Goal: Complete application form

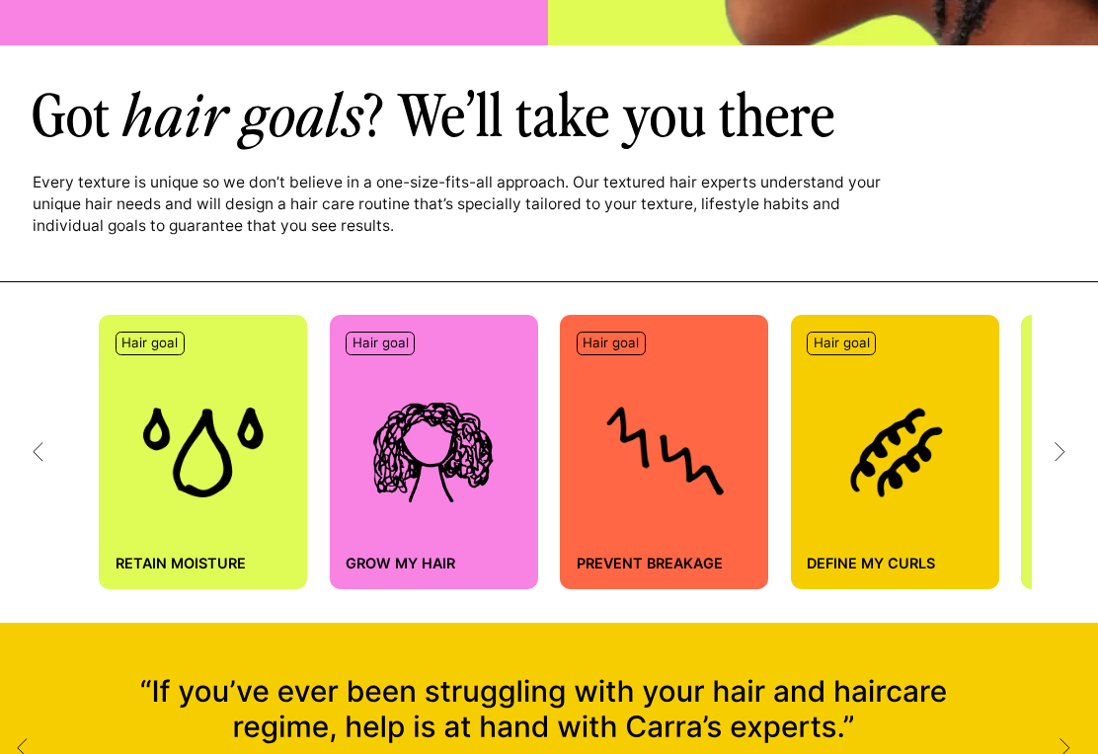
scroll to position [574, 0]
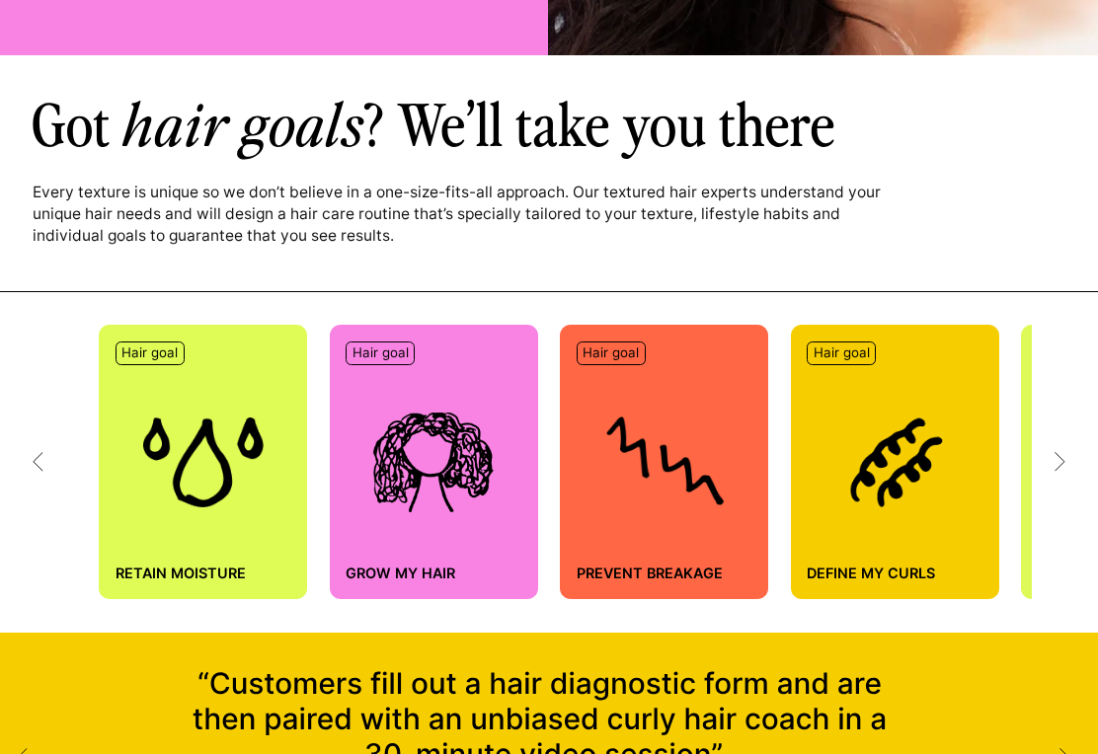
click at [1070, 452] on div "Hair goal Retain moisture Hair goal Grow my hair Hair goal Prevent breakage Hai…" at bounding box center [549, 462] width 1098 height 341
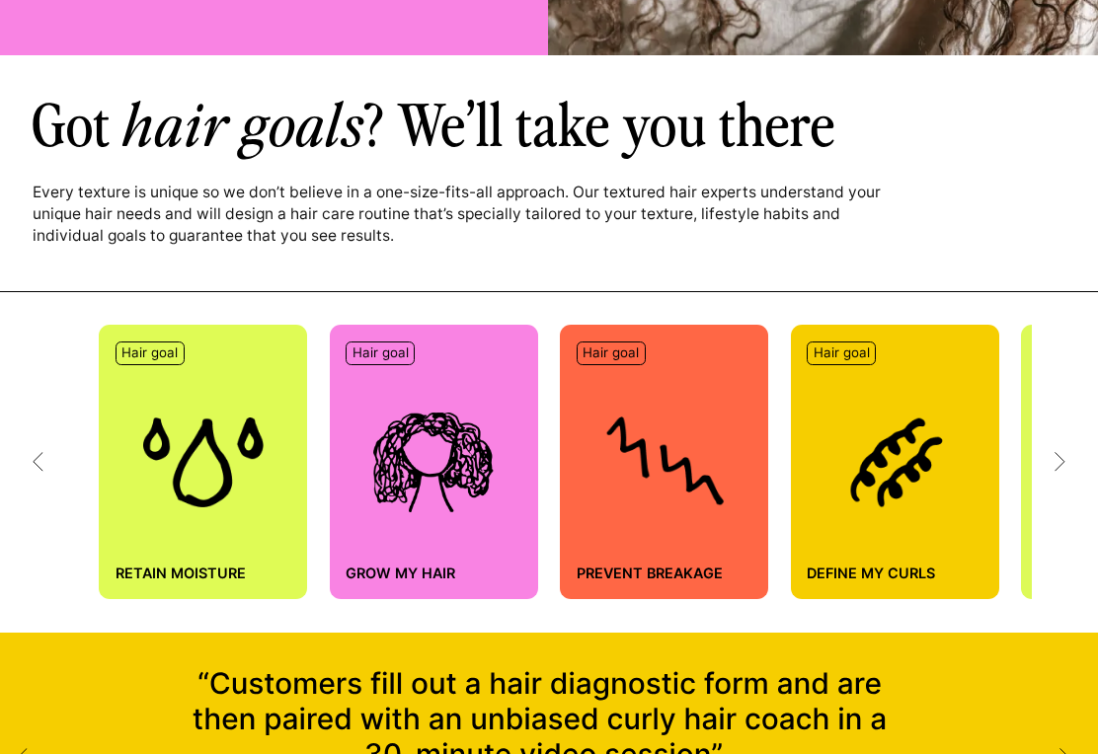
click at [1055, 455] on icon at bounding box center [1060, 462] width 11 height 20
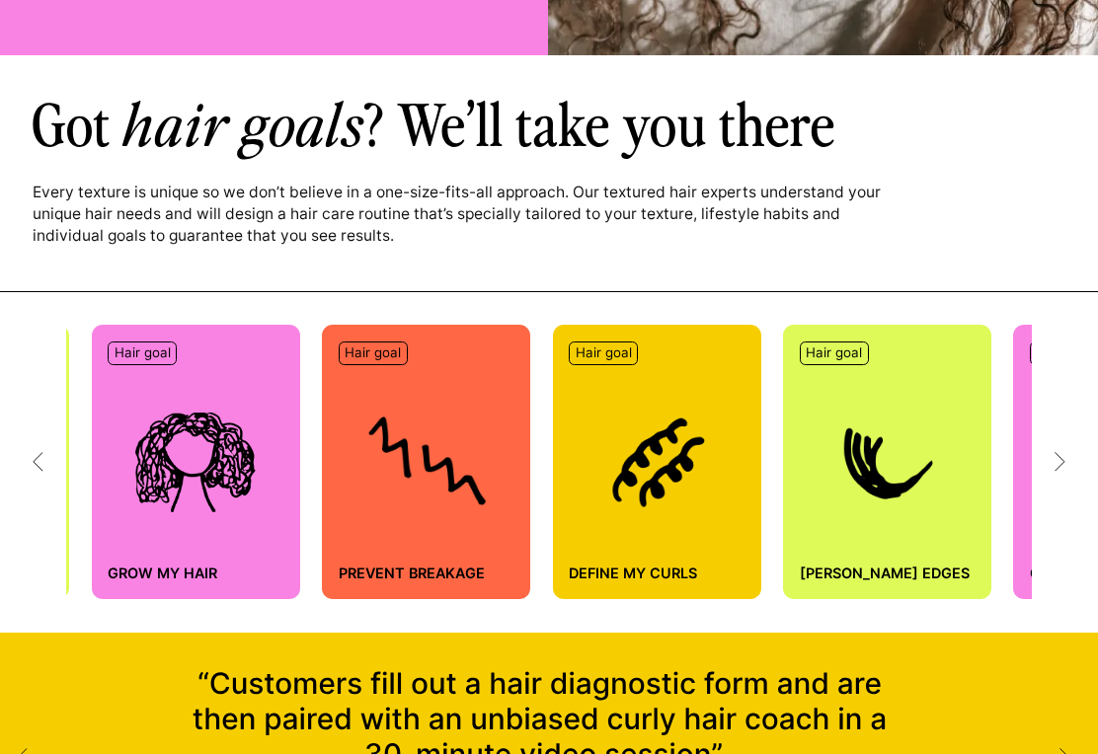
scroll to position [0, 275]
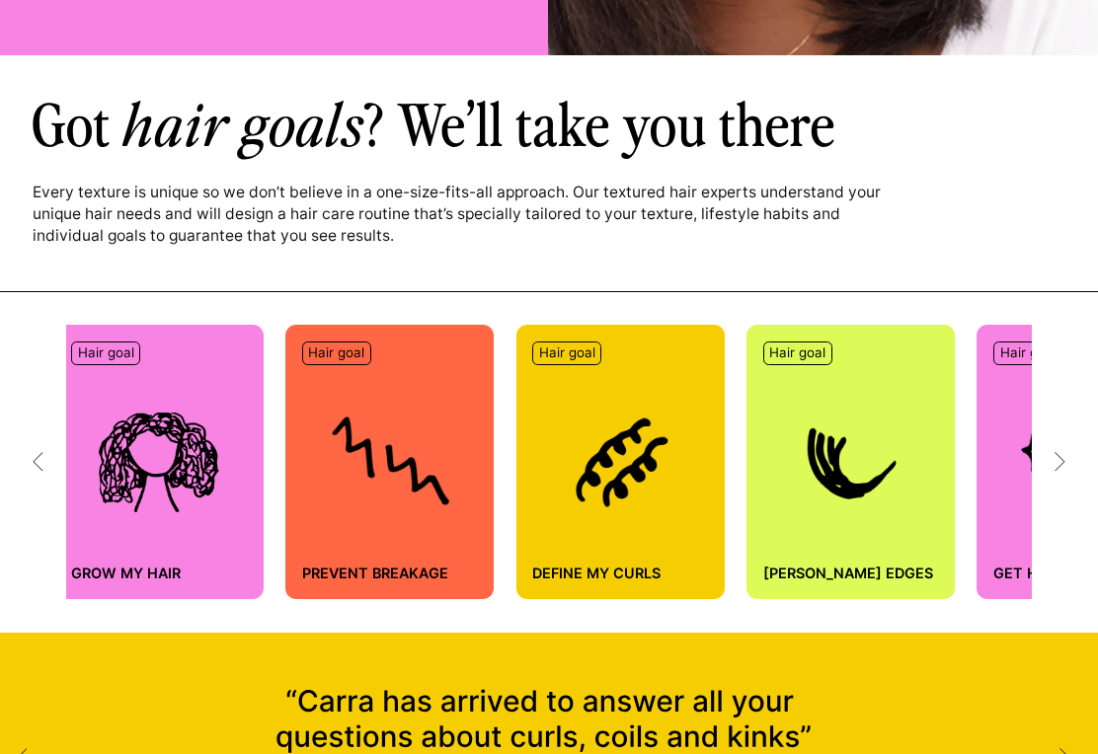
click at [1064, 454] on icon at bounding box center [1060, 462] width 11 height 20
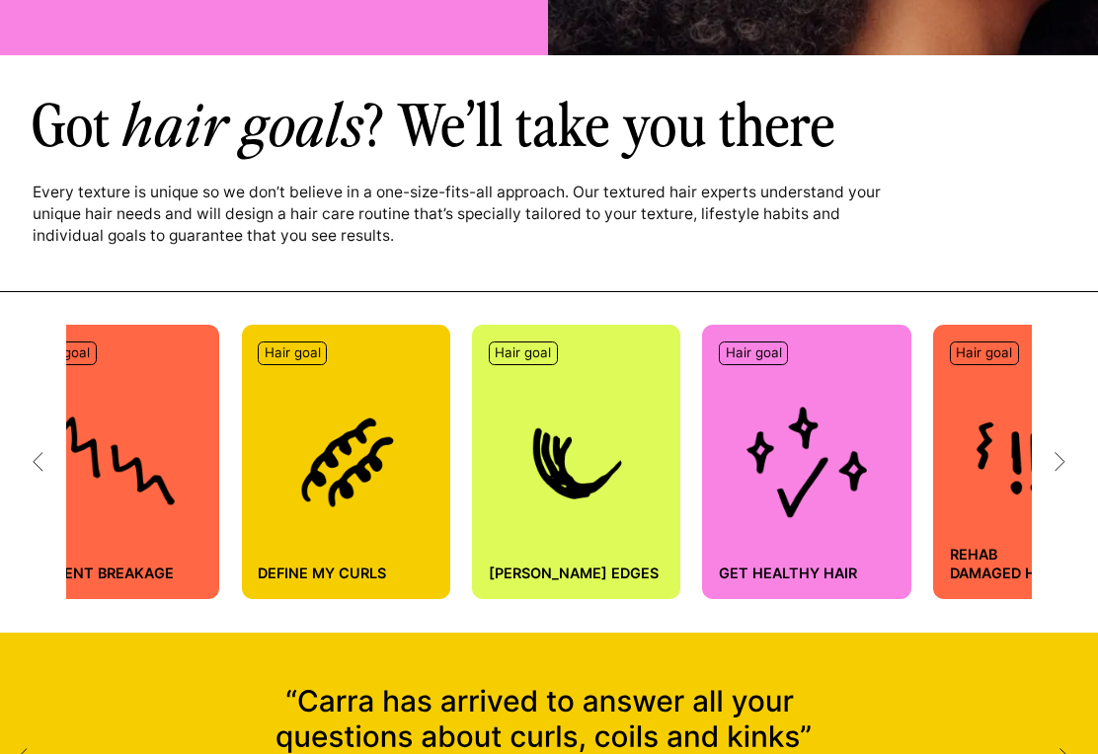
click at [1056, 458] on icon at bounding box center [1060, 462] width 11 height 20
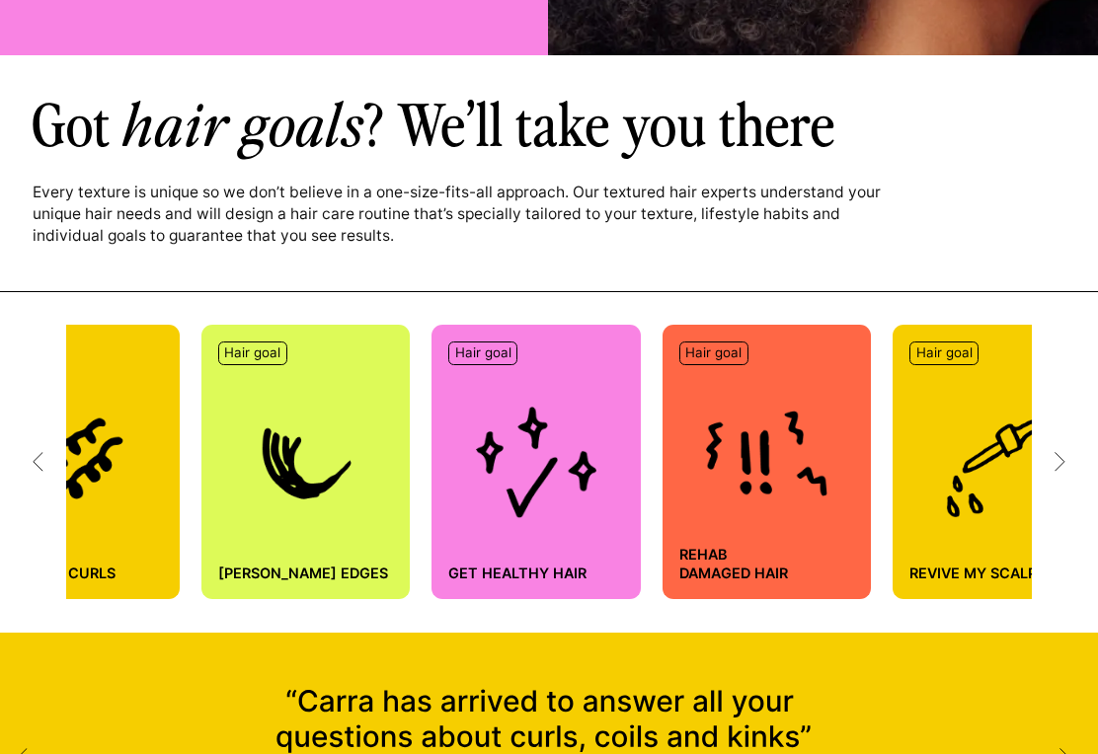
scroll to position [0, 824]
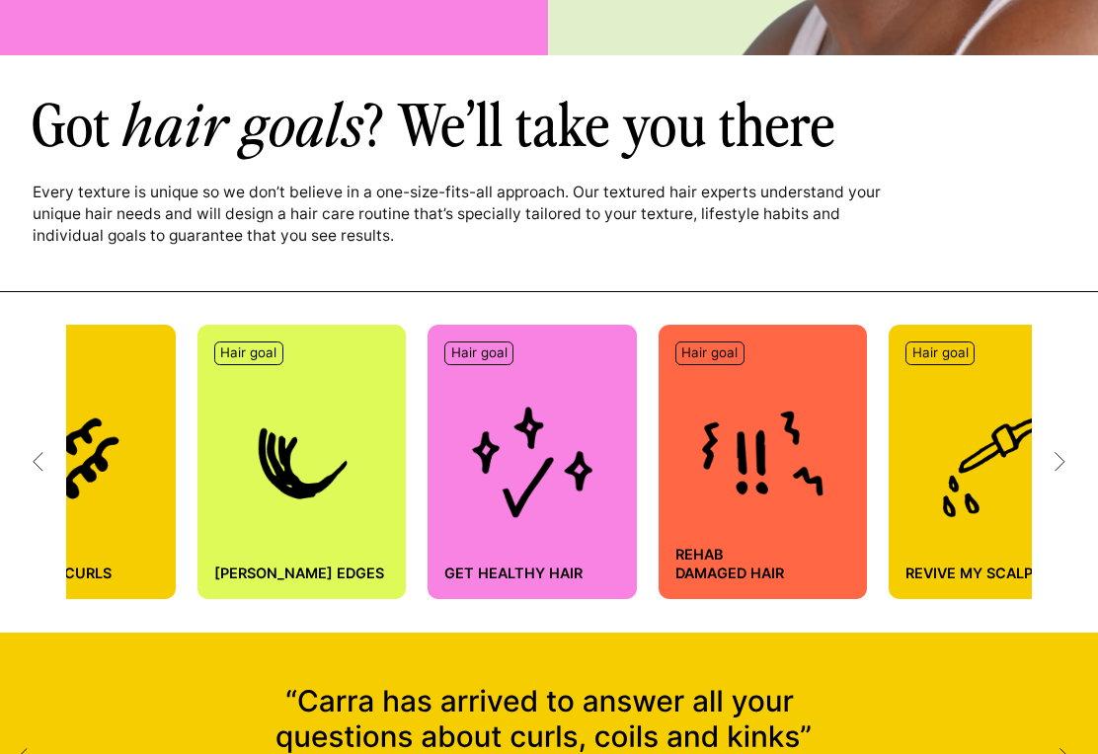
click at [1063, 459] on icon at bounding box center [1060, 462] width 11 height 20
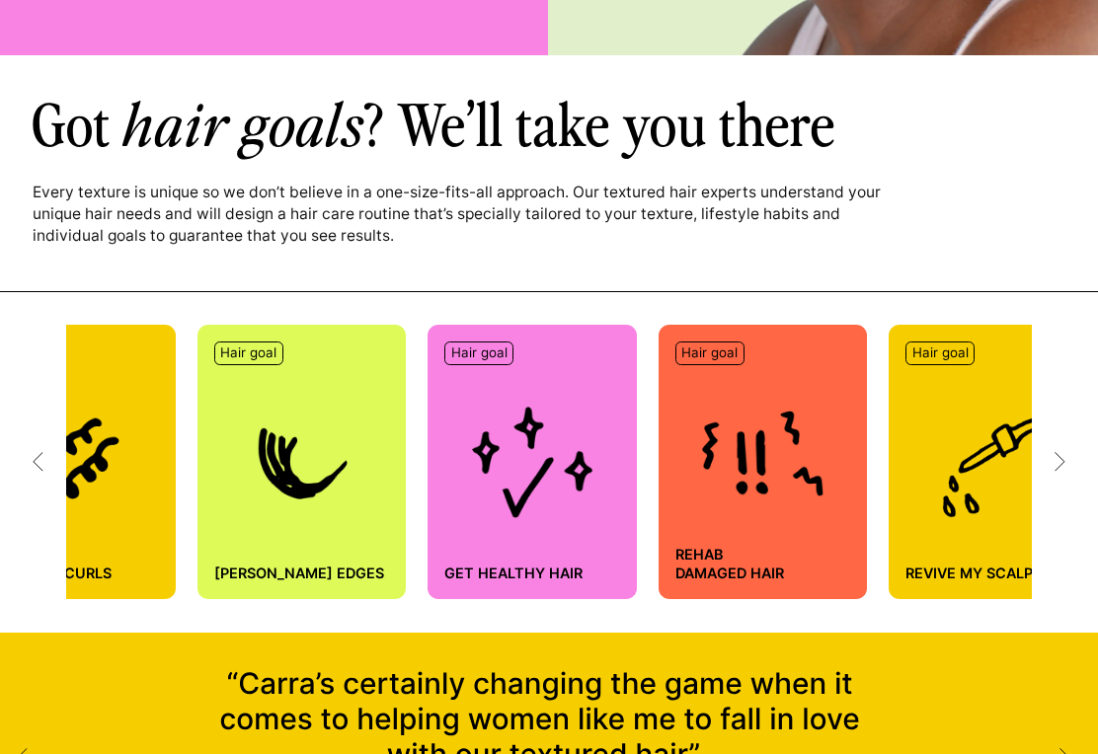
scroll to position [0, 1098]
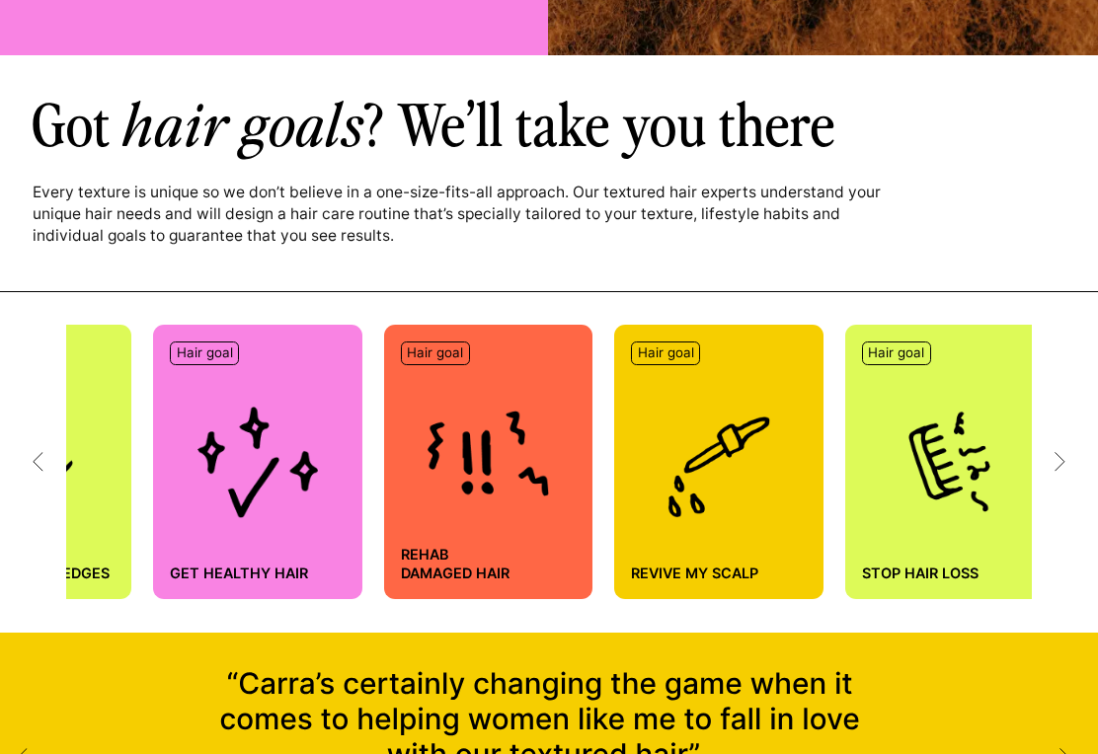
click at [1059, 458] on icon at bounding box center [1060, 462] width 11 height 20
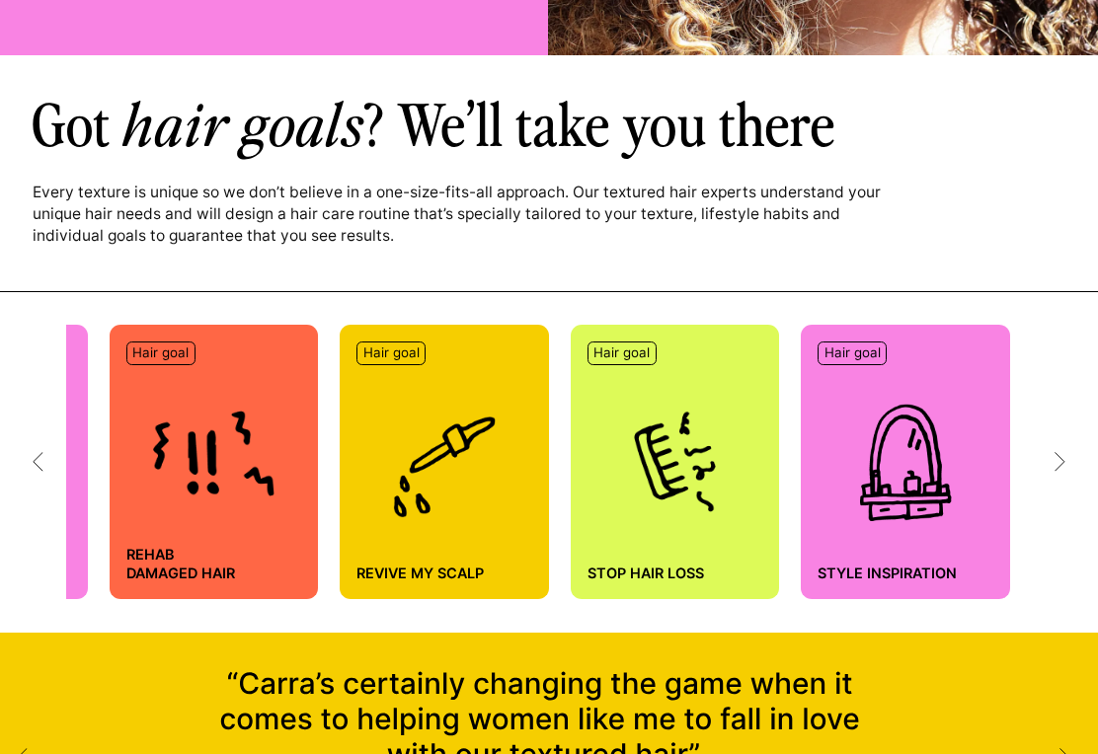
click at [1062, 452] on icon at bounding box center [1060, 462] width 11 height 20
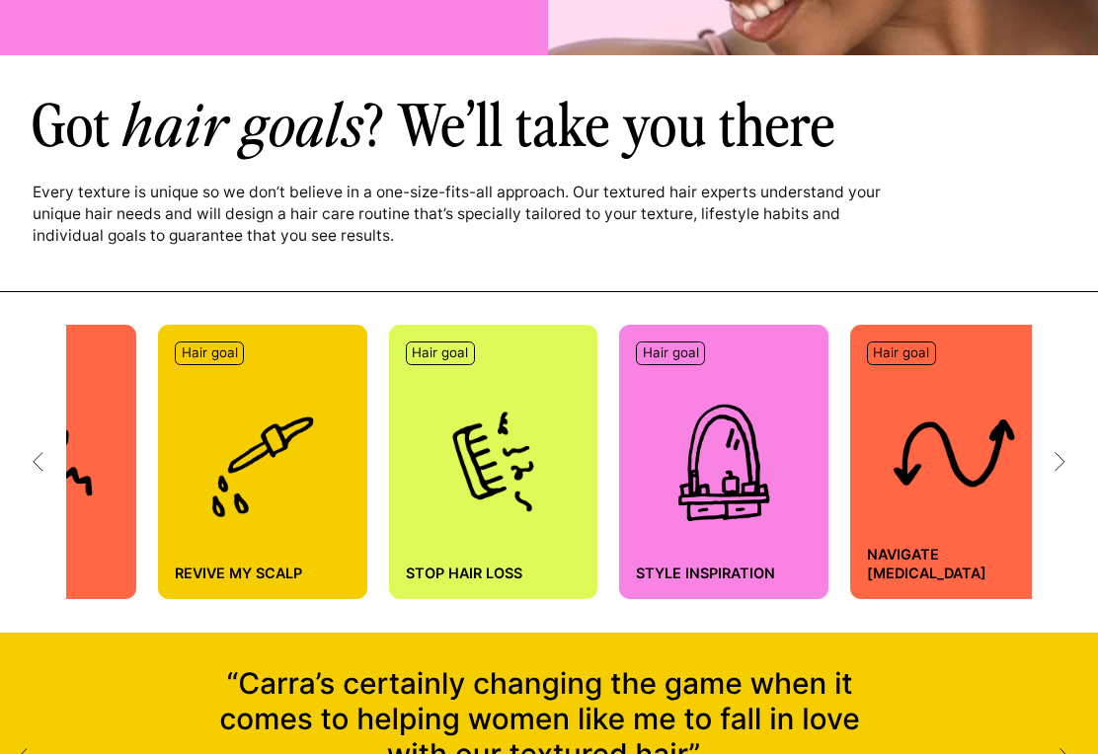
scroll to position [0, 1592]
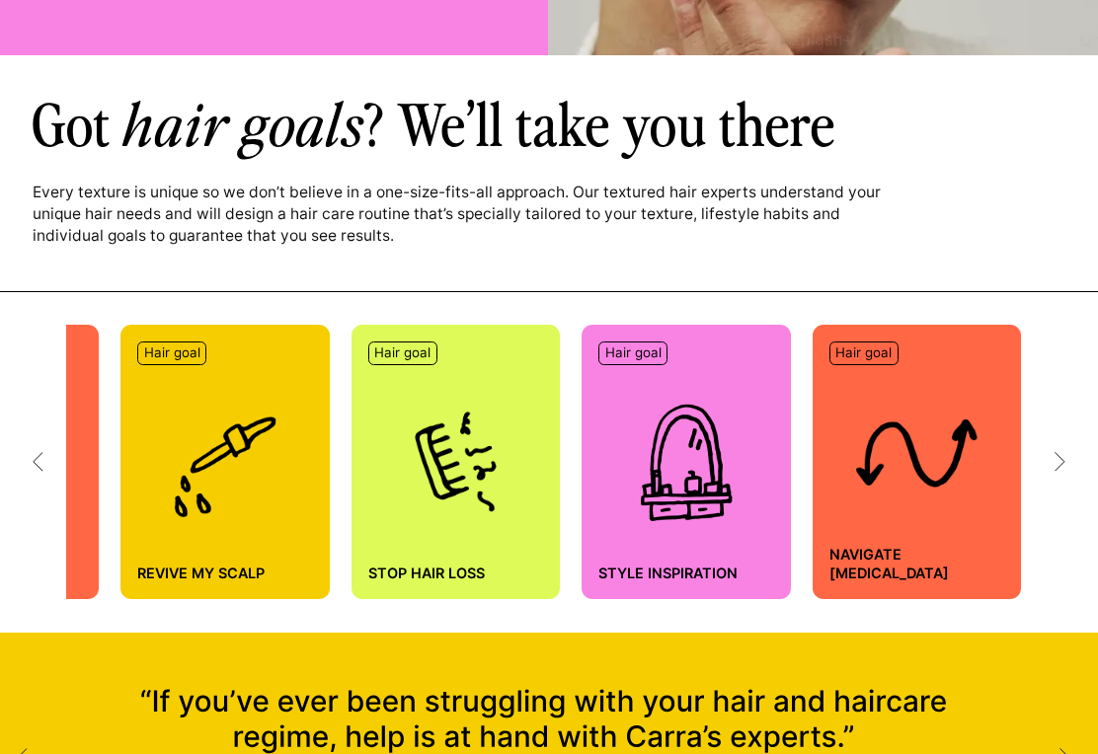
click at [1059, 461] on icon at bounding box center [1060, 462] width 11 height 20
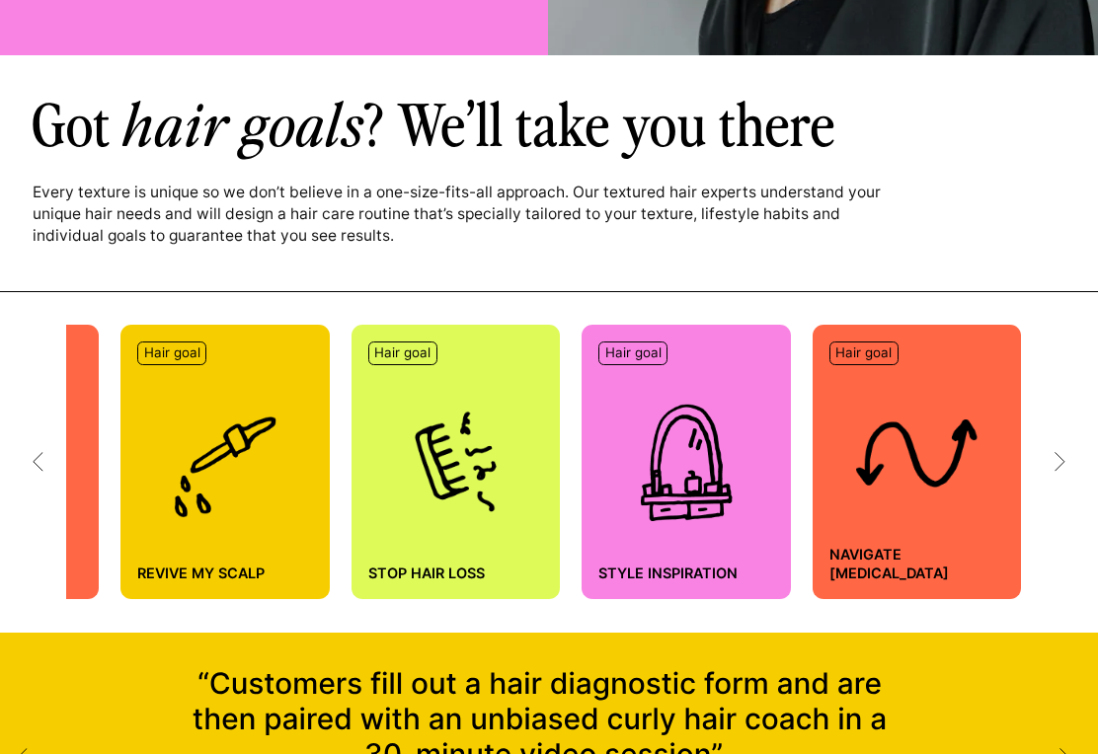
click at [1055, 464] on icon at bounding box center [1060, 462] width 11 height 20
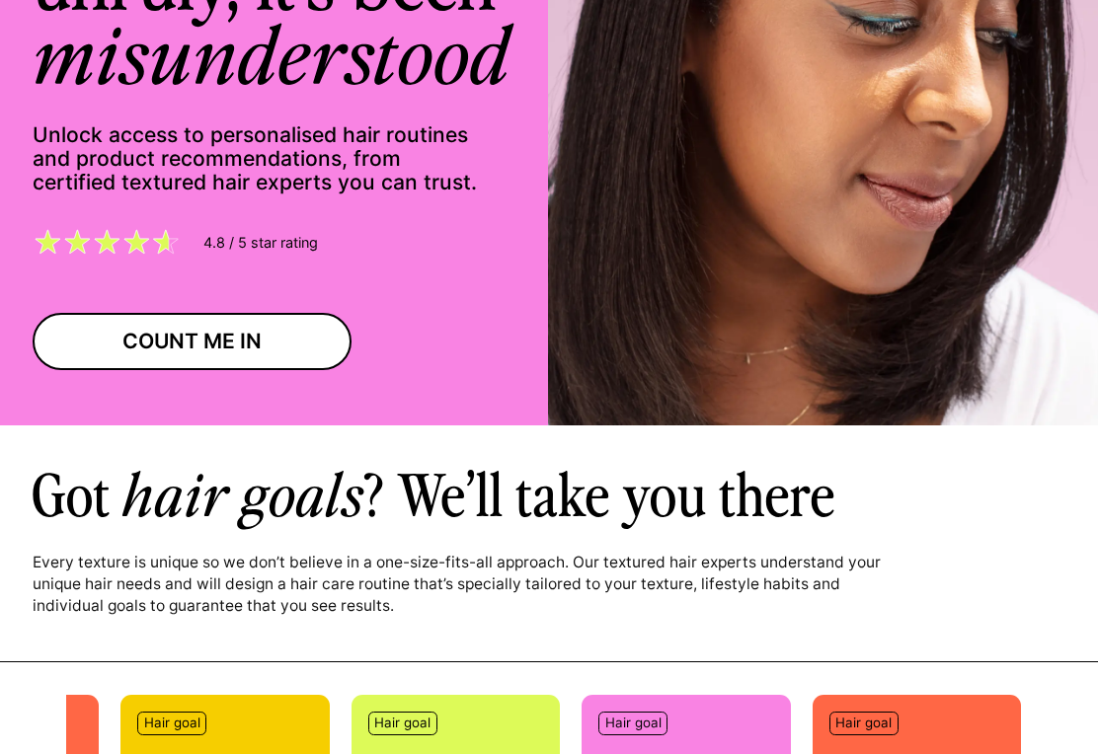
scroll to position [125, 0]
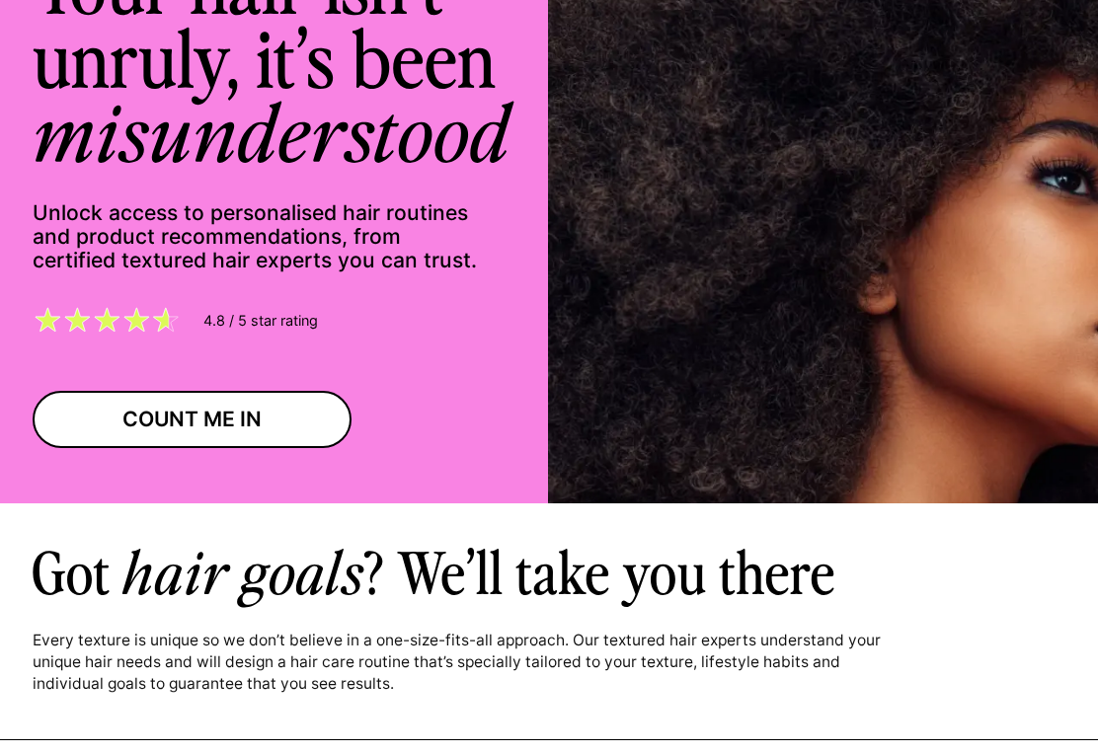
click at [303, 458] on div "Unlock access to personalised hair routines and product recommendations, from c…" at bounding box center [274, 210] width 549 height 585
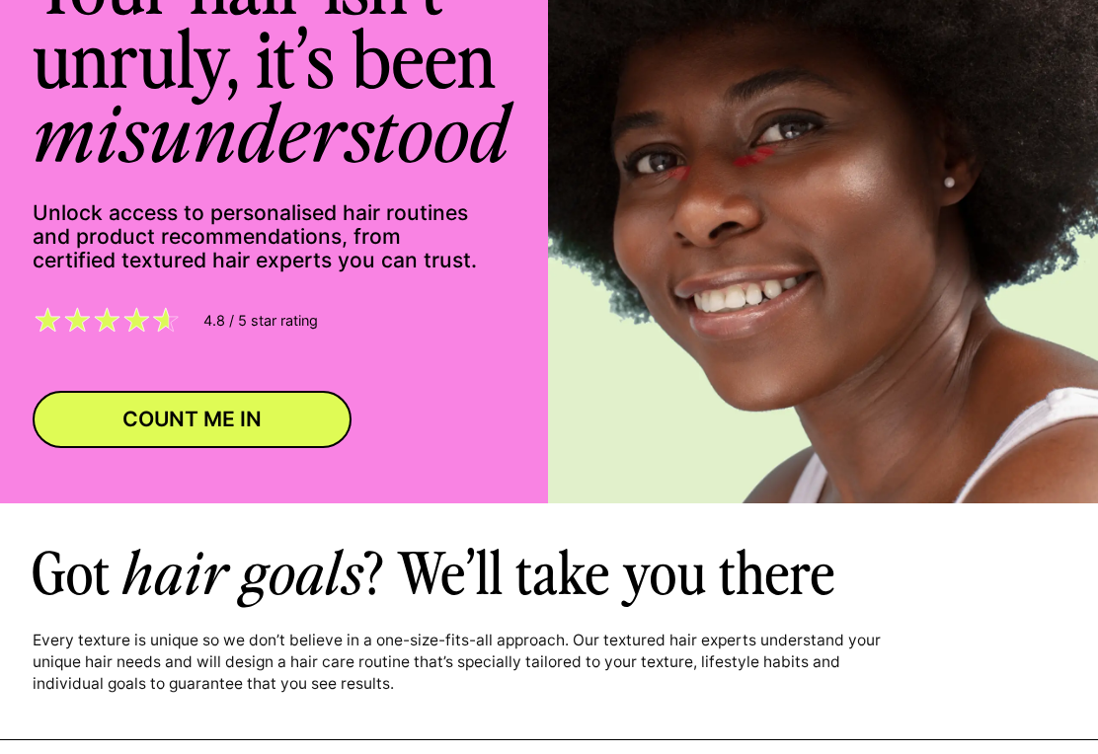
click at [313, 416] on link "COUNT ME IN" at bounding box center [192, 419] width 318 height 57
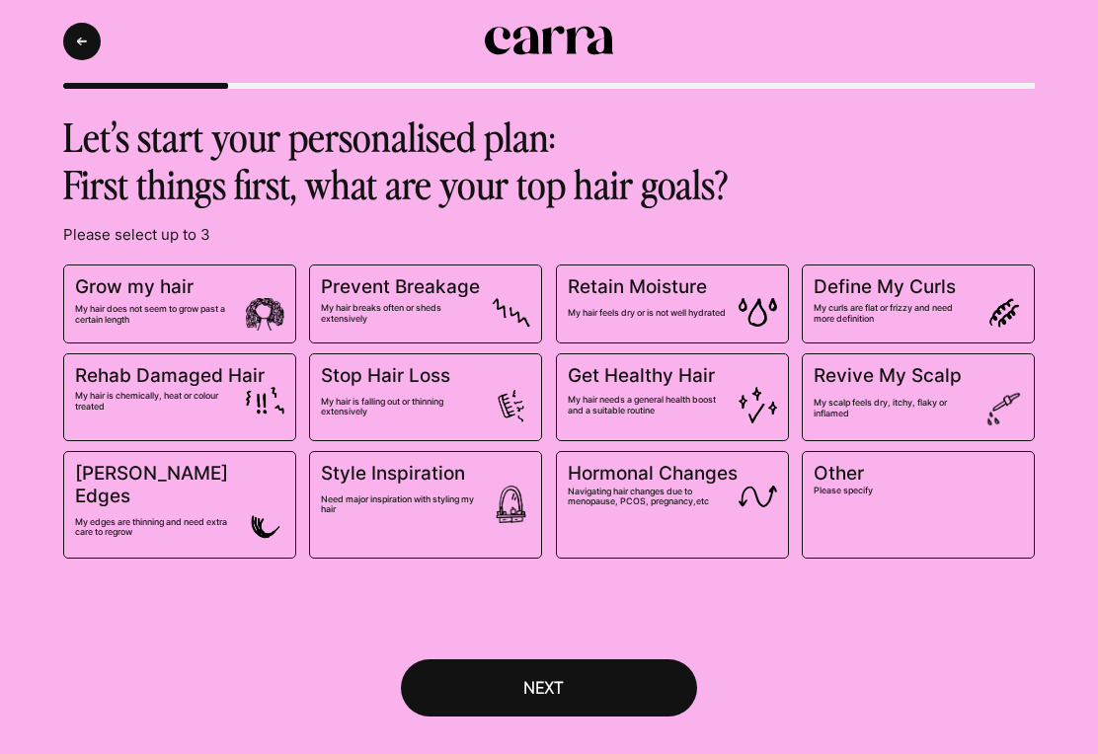
click at [673, 387] on span "My hair needs a general health boost and a suitable routine" at bounding box center [672, 405] width 209 height 37
click at [0, 0] on input "Get Healthy Hair My hair needs a general health boost and a suitable routine" at bounding box center [0, 0] width 0 height 0
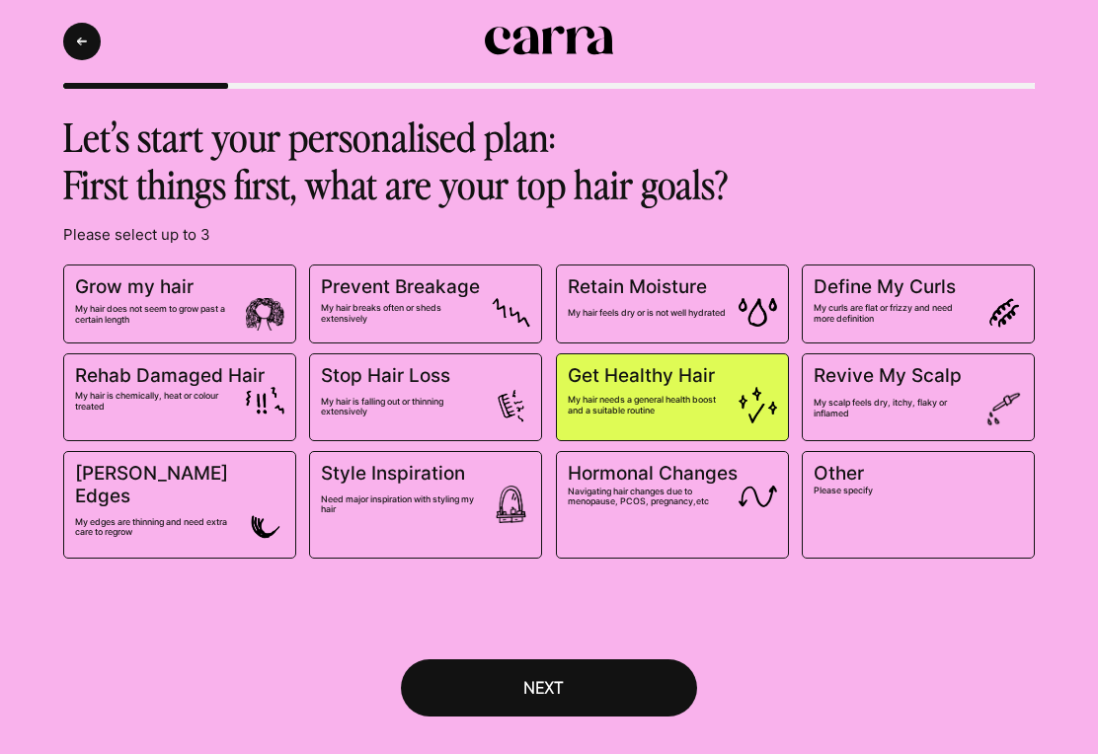
click at [659, 335] on label "Retain Moisture My hair feels dry or is not well hydrated" at bounding box center [672, 304] width 233 height 79
click at [0, 0] on input "Retain Moisture My hair feels dry or is not well hydrated" at bounding box center [0, 0] width 0 height 0
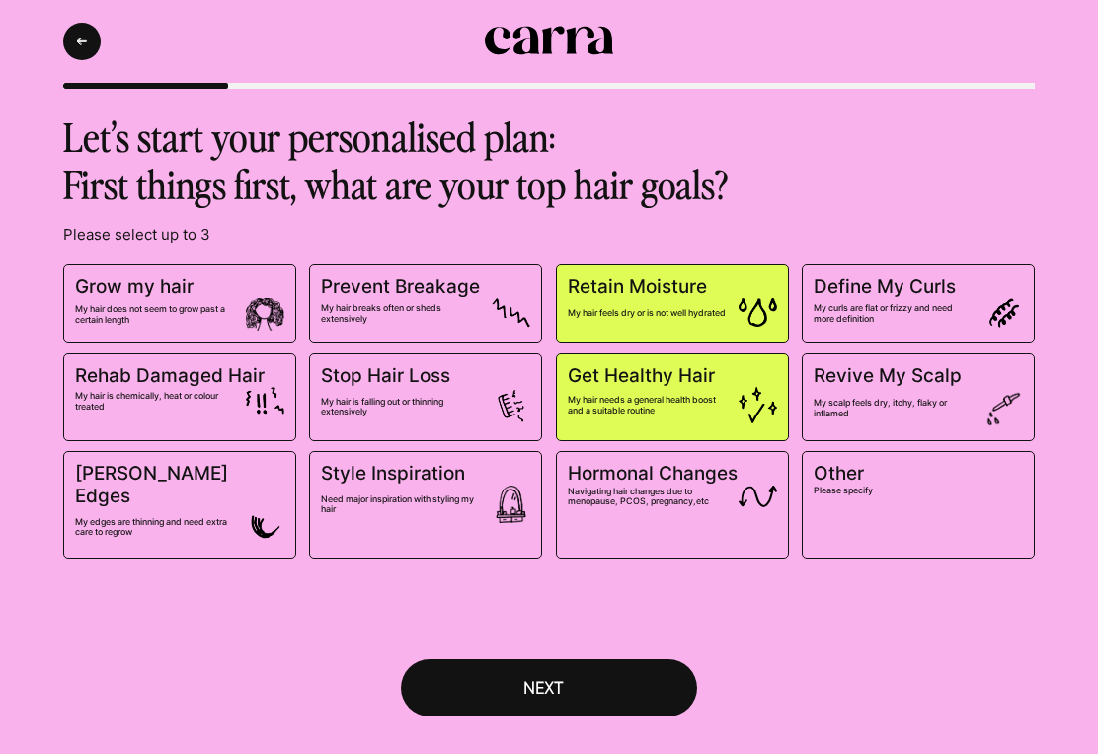
click at [495, 422] on img at bounding box center [511, 406] width 39 height 39
click at [0, 0] on input "Stop Hair Loss My hair is falling out or thinning extensively" at bounding box center [0, 0] width 0 height 0
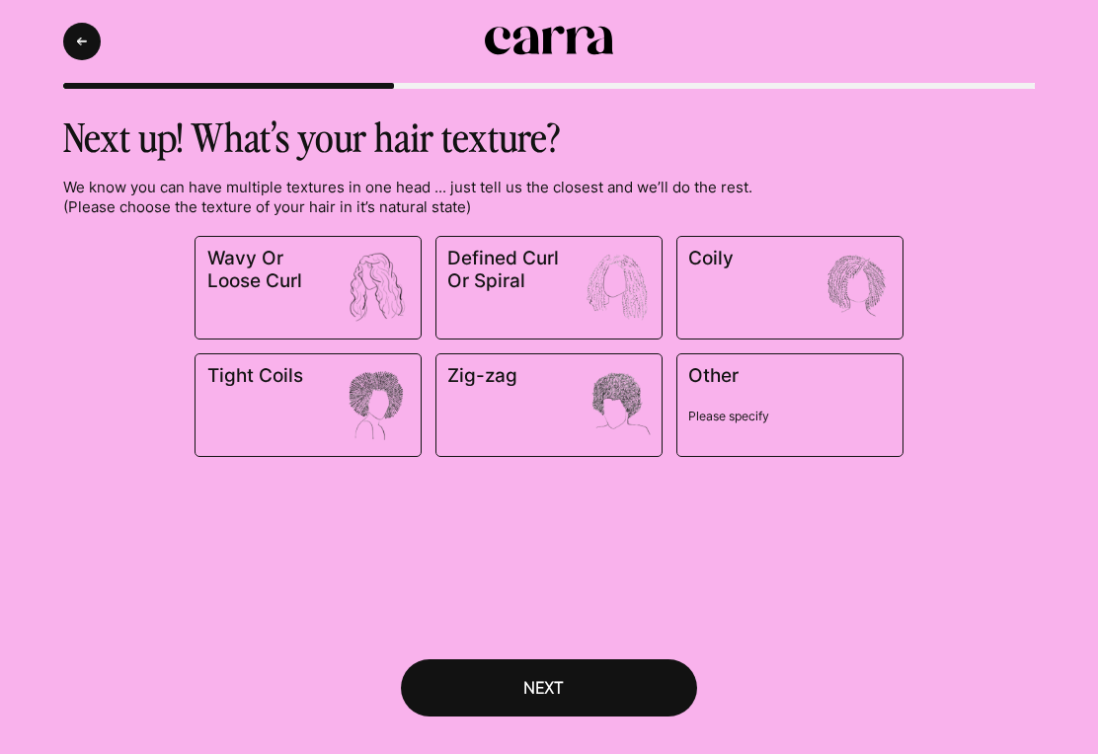
scroll to position [31, 0]
click at [368, 365] on img at bounding box center [376, 403] width 77 height 77
click at [0, 0] on input "Tight Coils" at bounding box center [0, 0] width 0 height 0
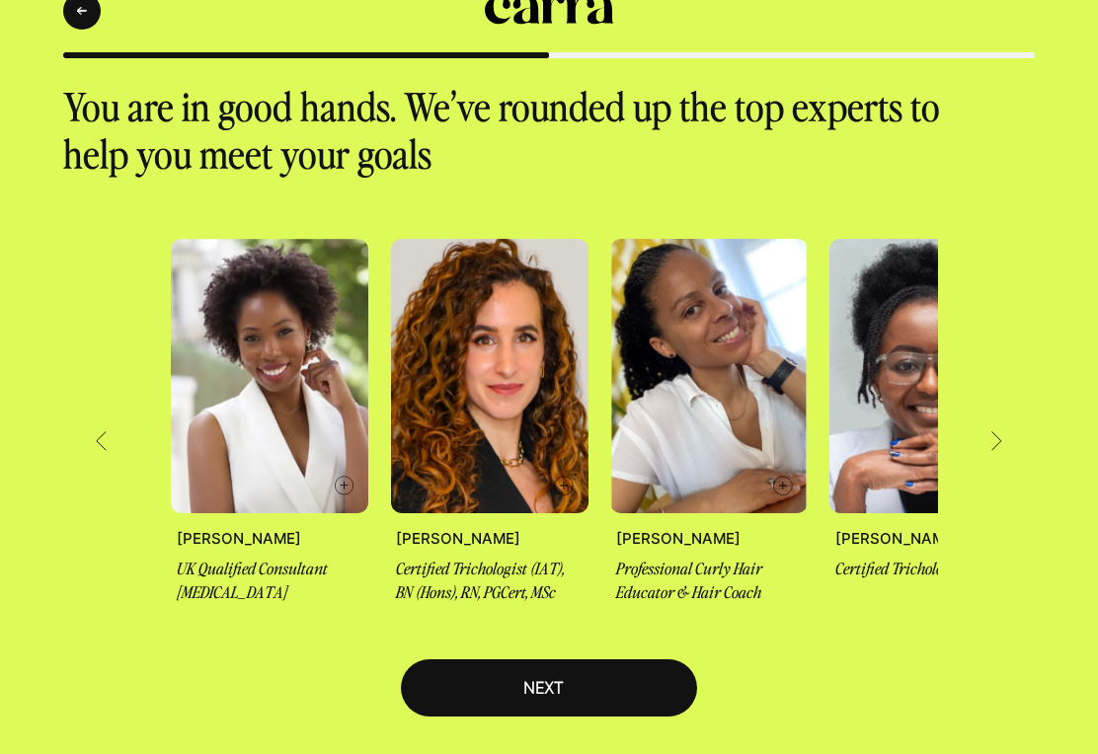
click at [579, 686] on div "NEXT" at bounding box center [550, 687] width 112 height 21
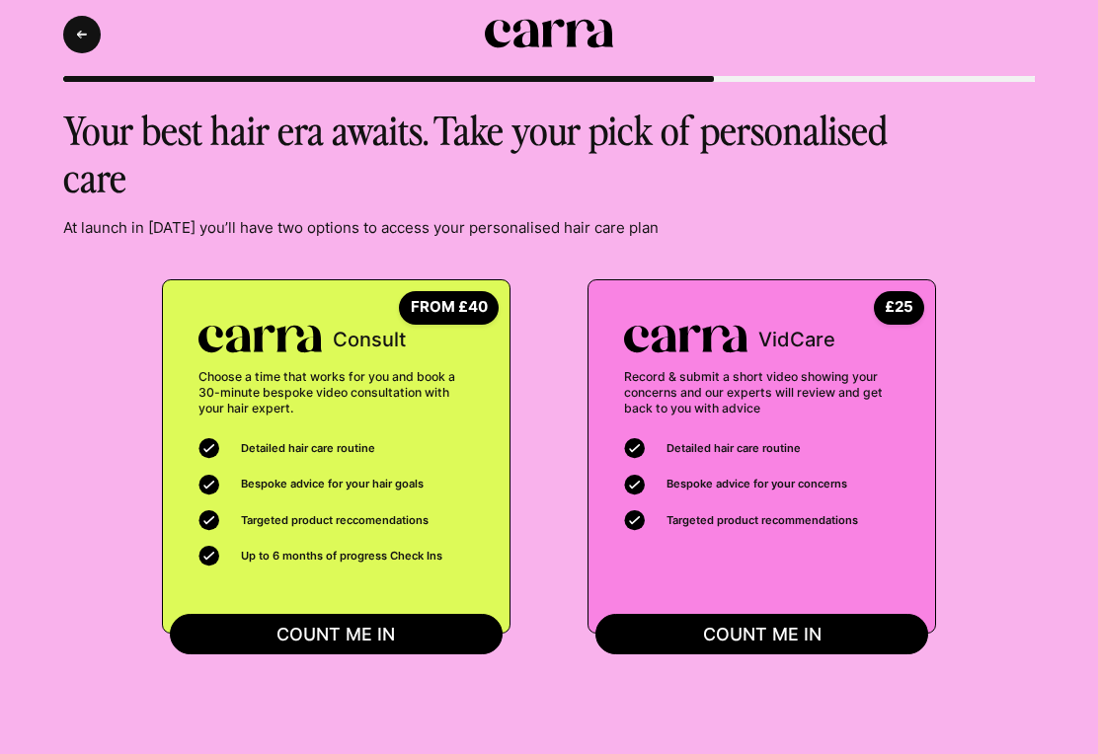
click at [690, 614] on button "COUNT ME IN" at bounding box center [761, 634] width 333 height 40
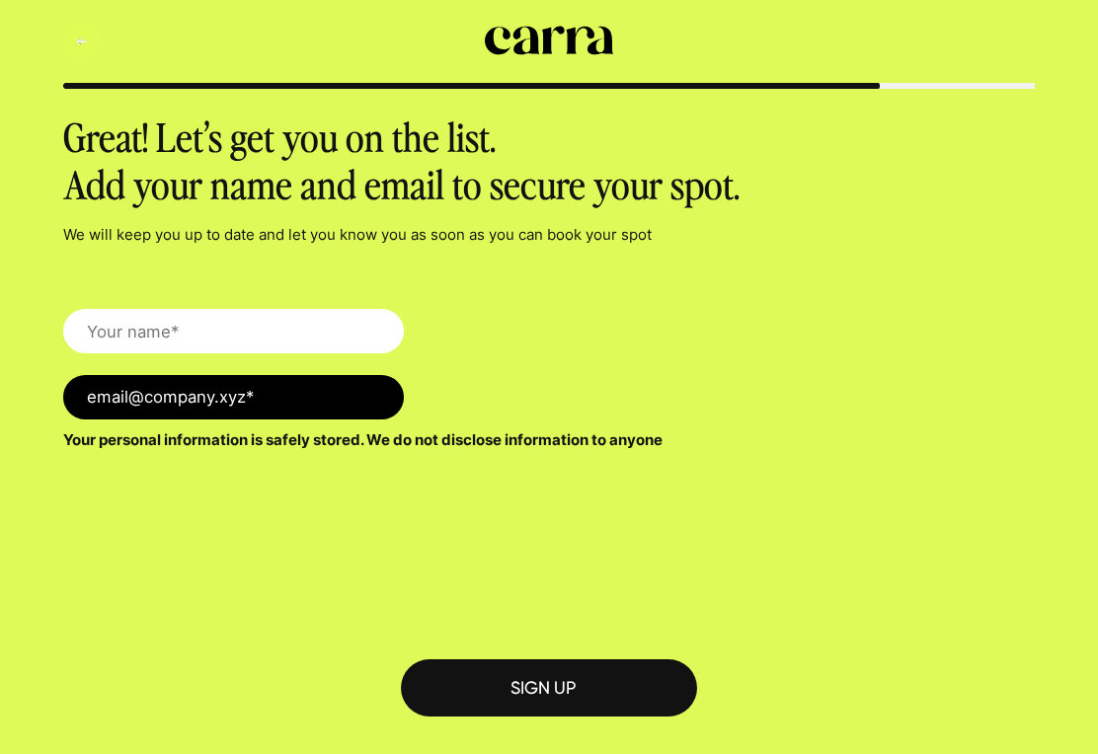
click at [73, 27] on button "Back" at bounding box center [82, 42] width 38 height 38
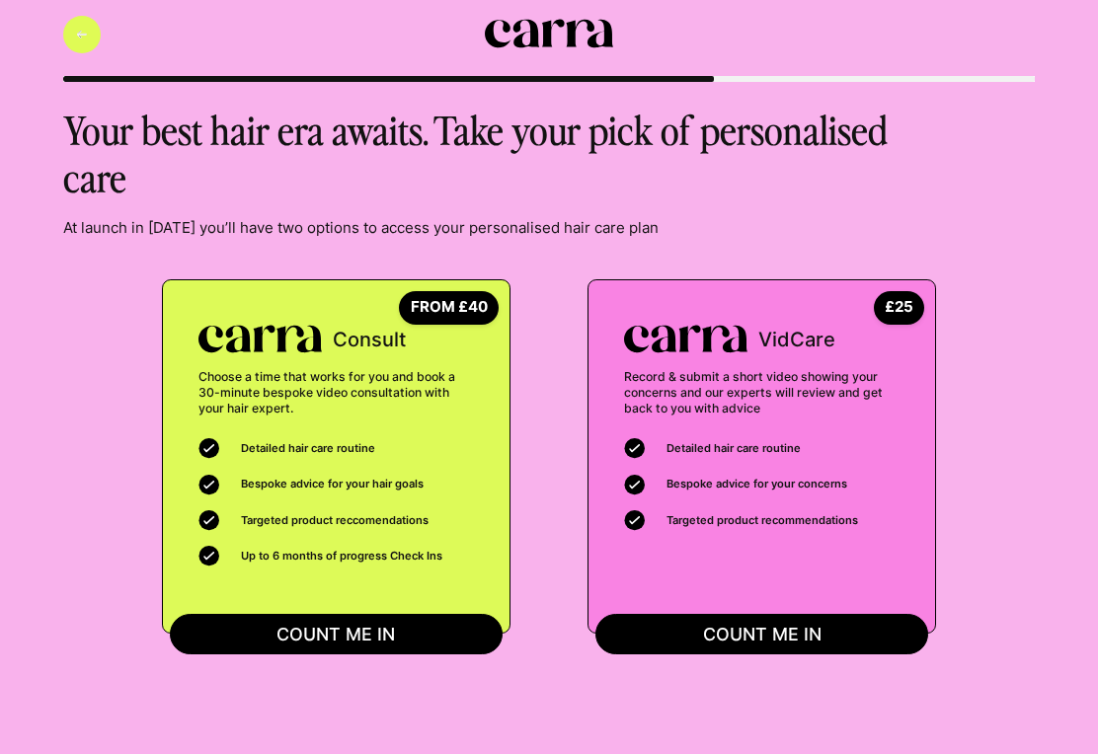
click at [84, 18] on button "Back" at bounding box center [82, 35] width 38 height 38
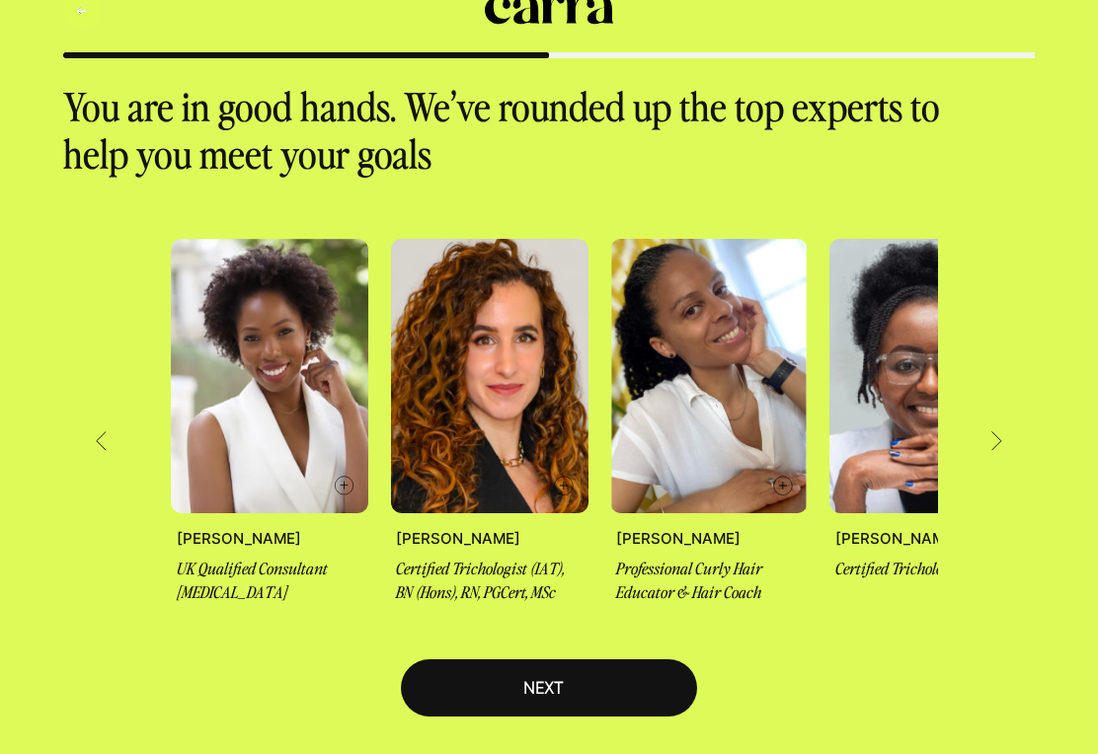
click at [80, 7] on icon "Back" at bounding box center [82, 11] width 10 height 8
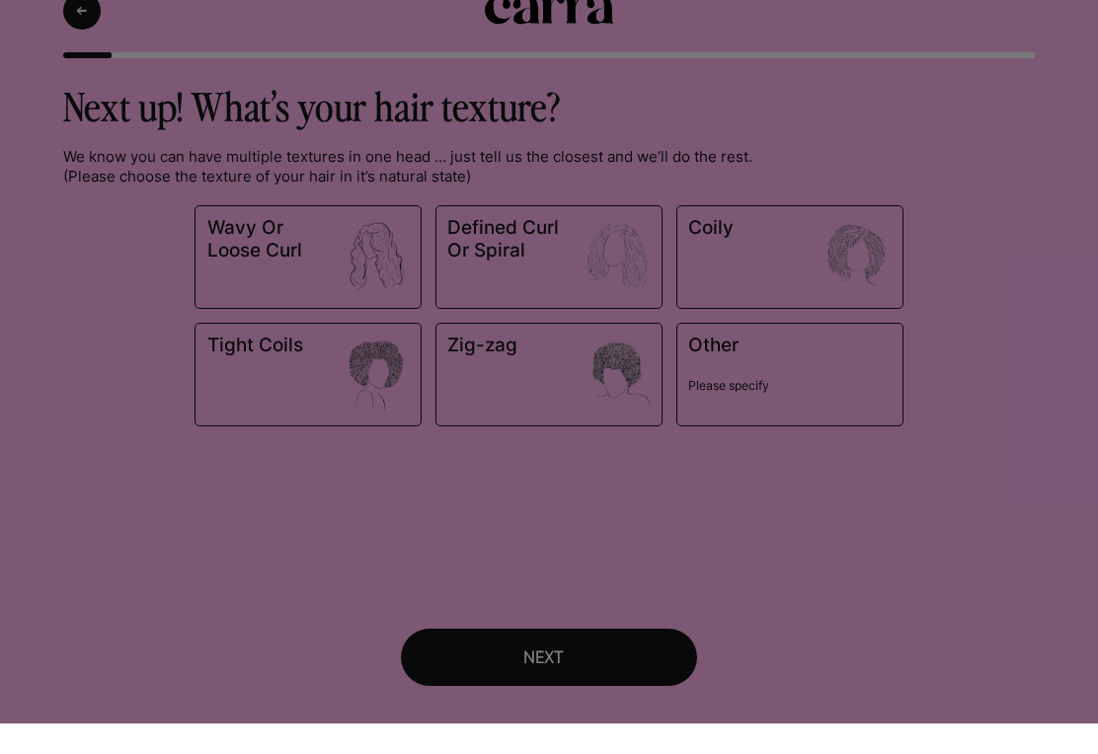
scroll to position [31, 0]
